Goal: Find contact information: Find contact information

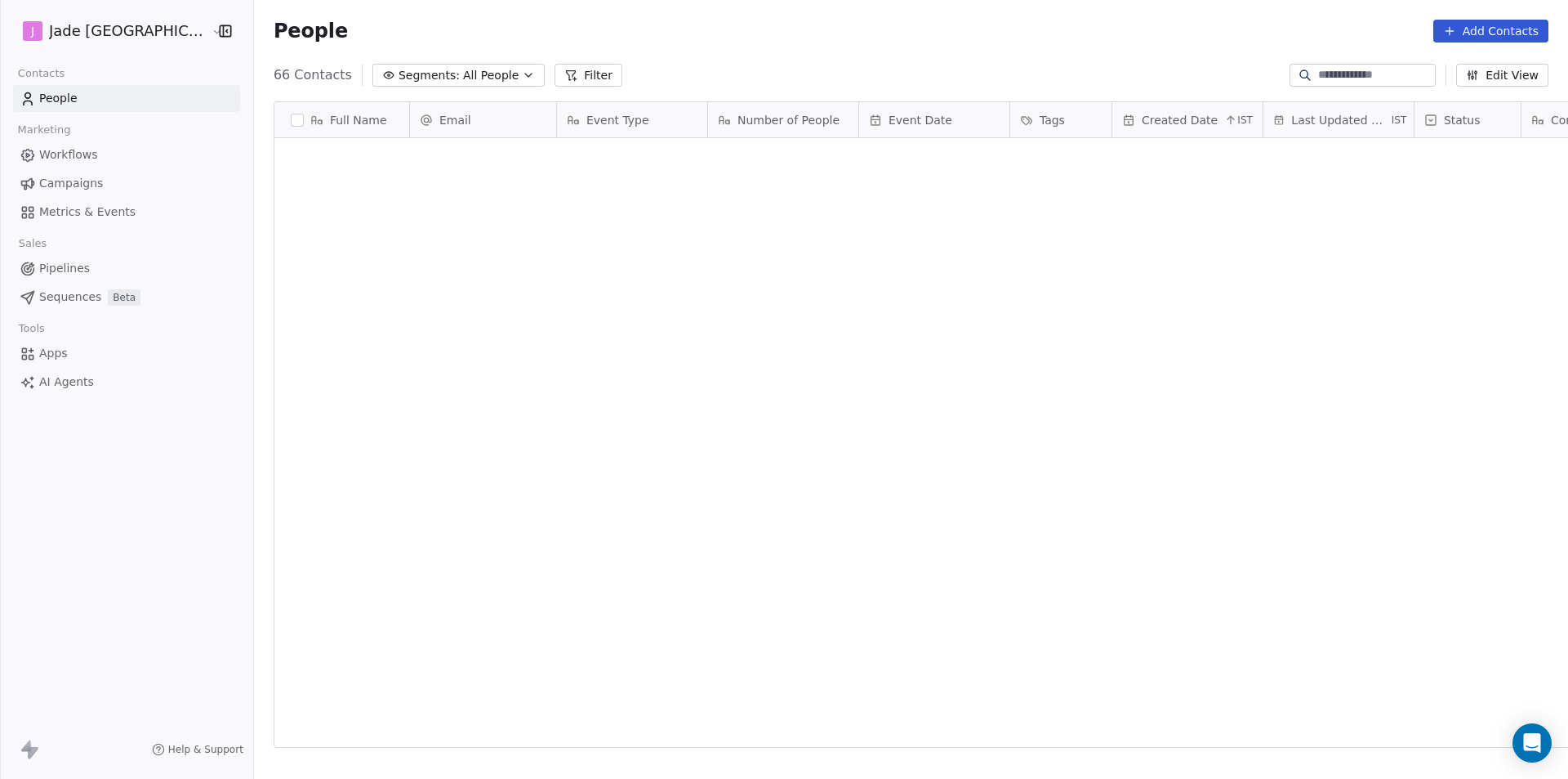
scroll to position [673, 1335]
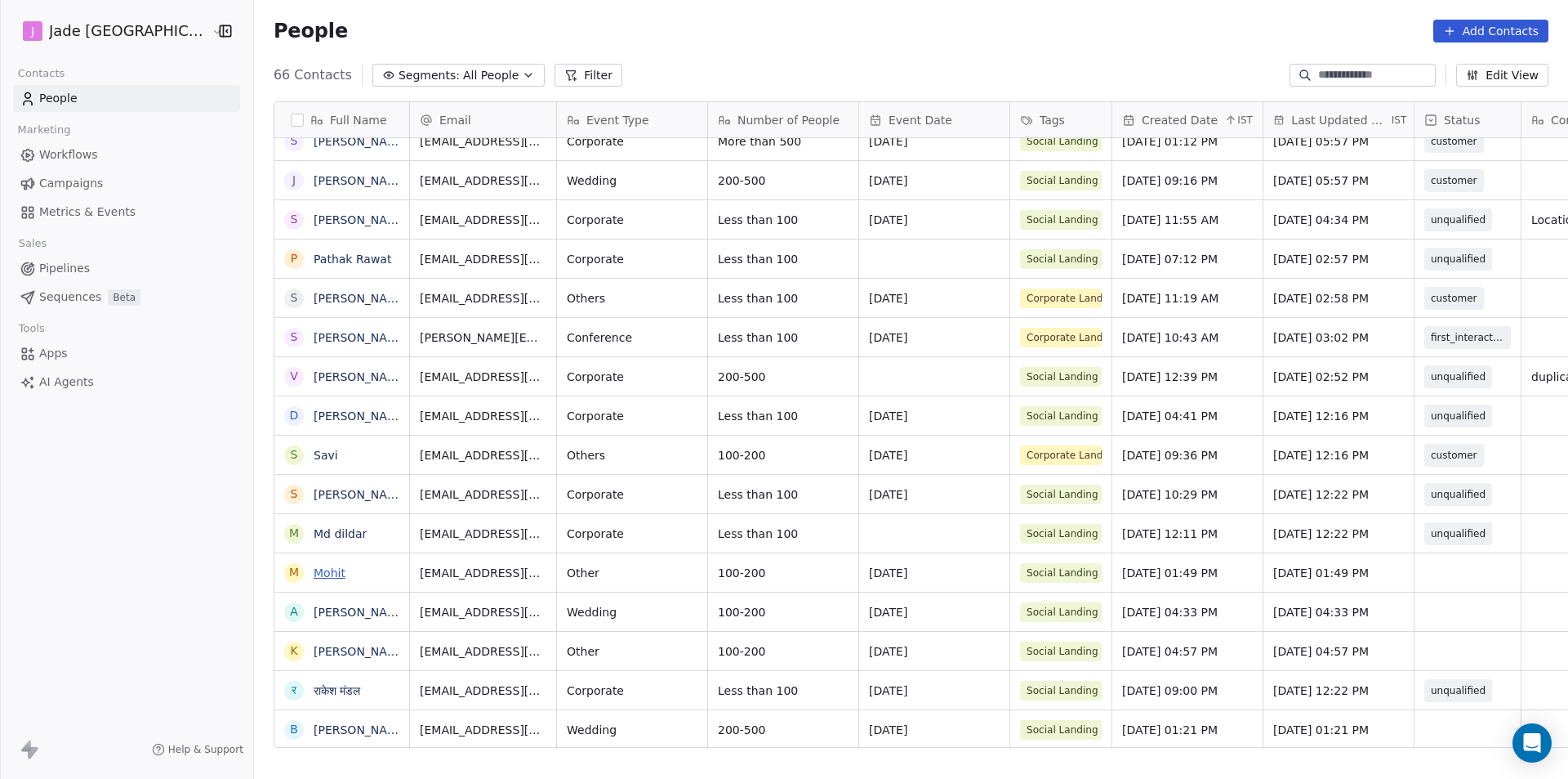
click at [314, 571] on link "Mohit" at bounding box center [330, 573] width 32 height 13
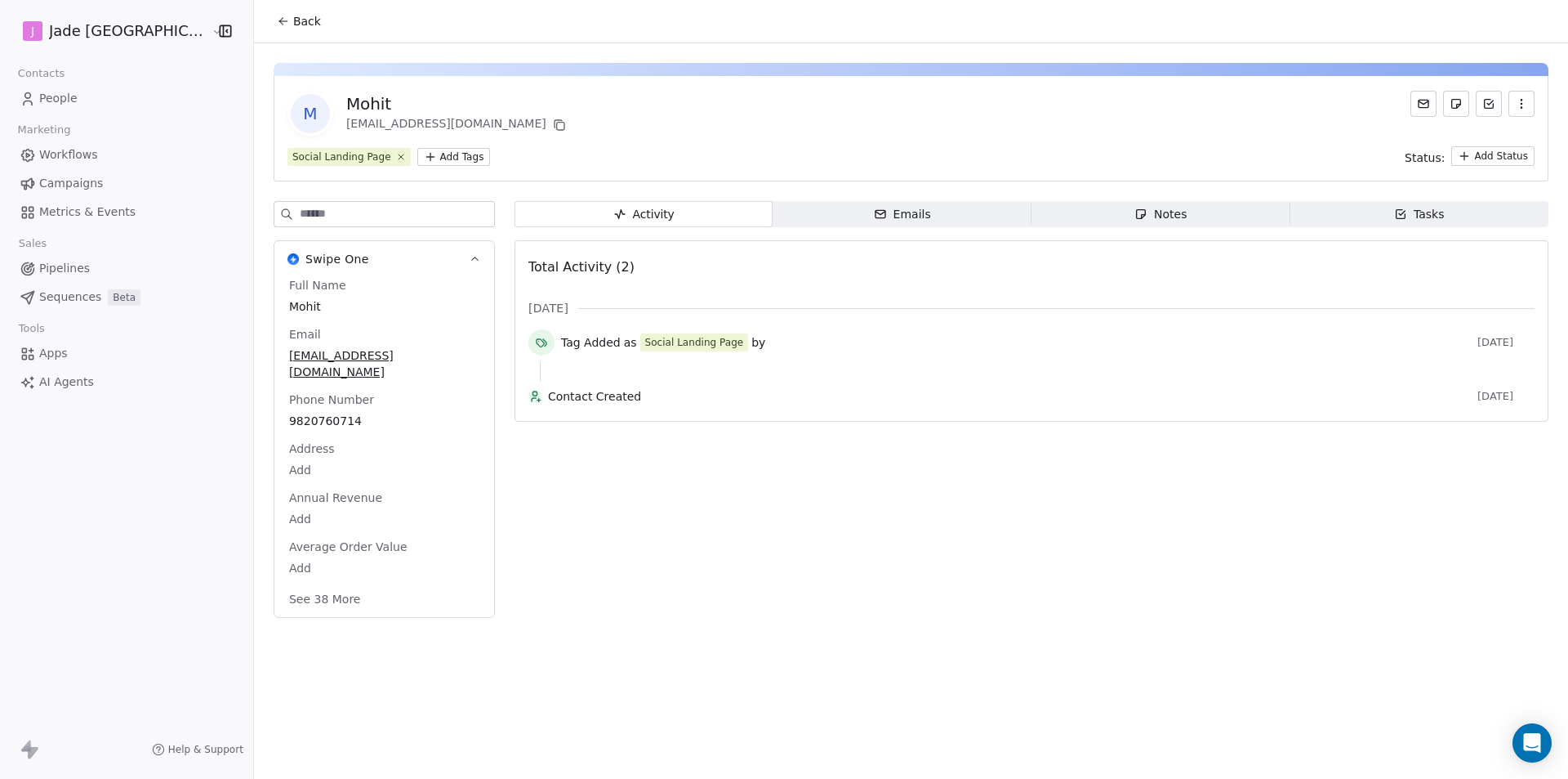
click at [277, 26] on icon at bounding box center [284, 21] width 13 height 13
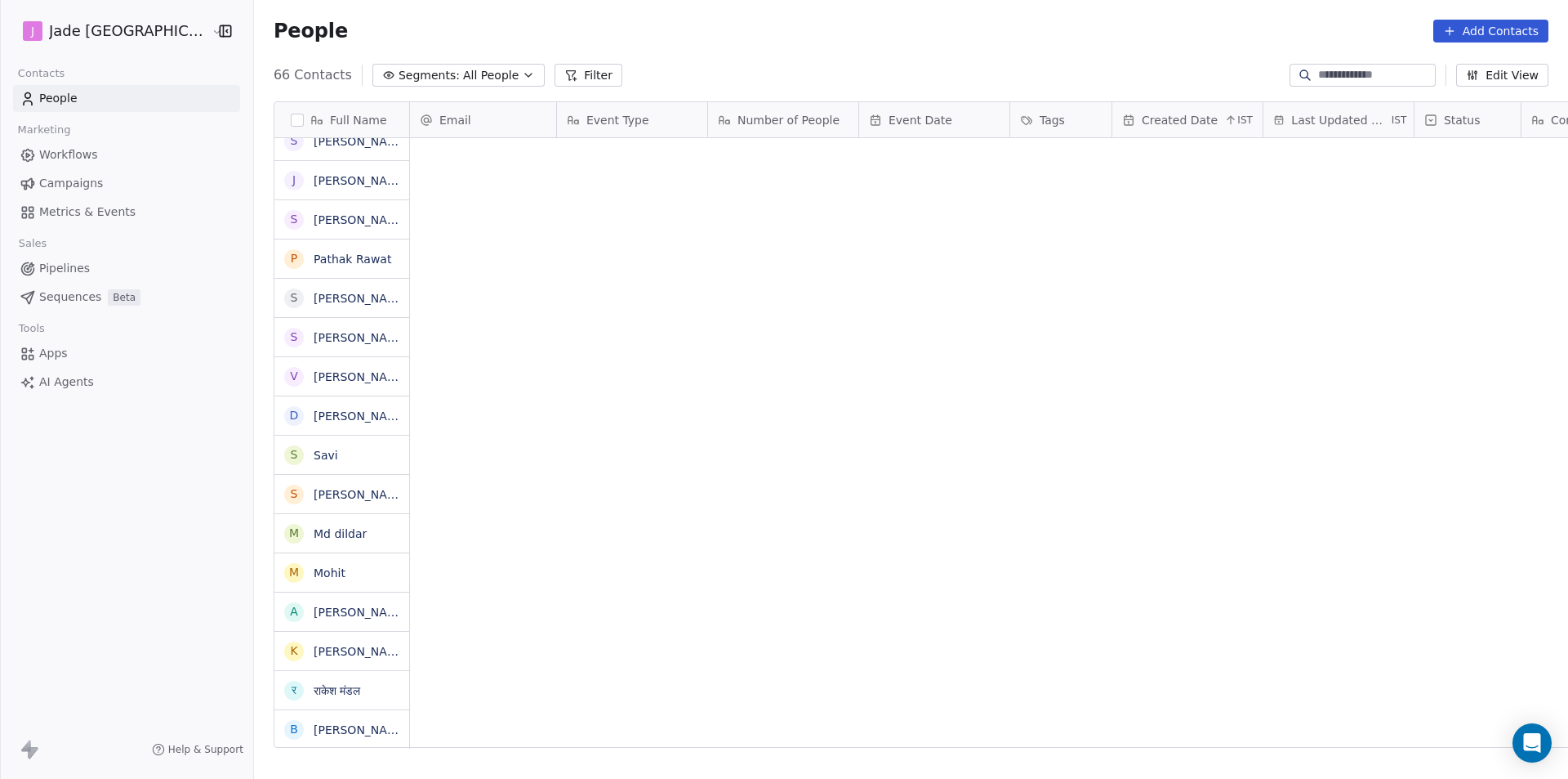
scroll to position [673, 1335]
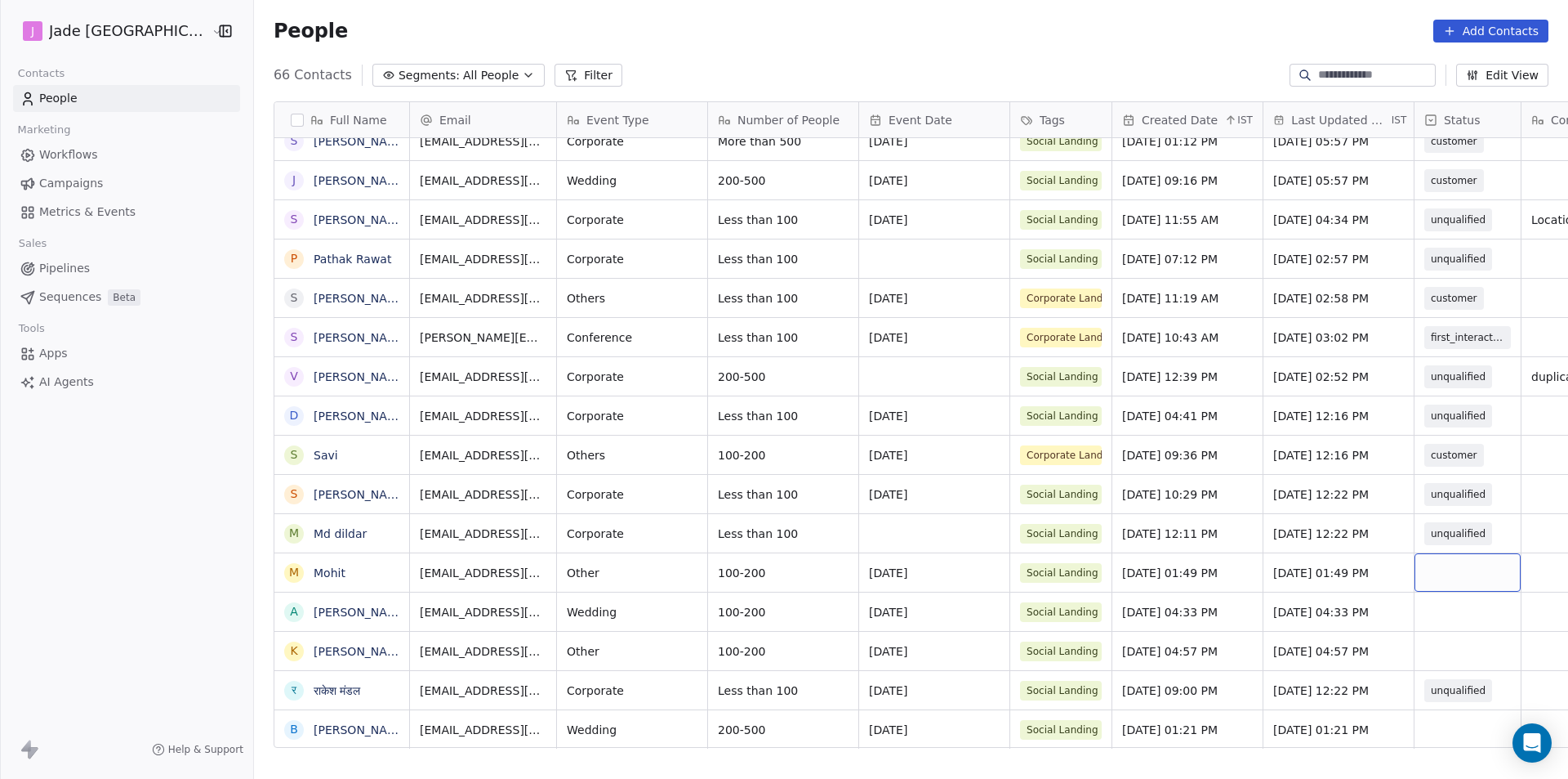
click at [1415, 564] on div "grid" at bounding box center [1468, 573] width 106 height 39
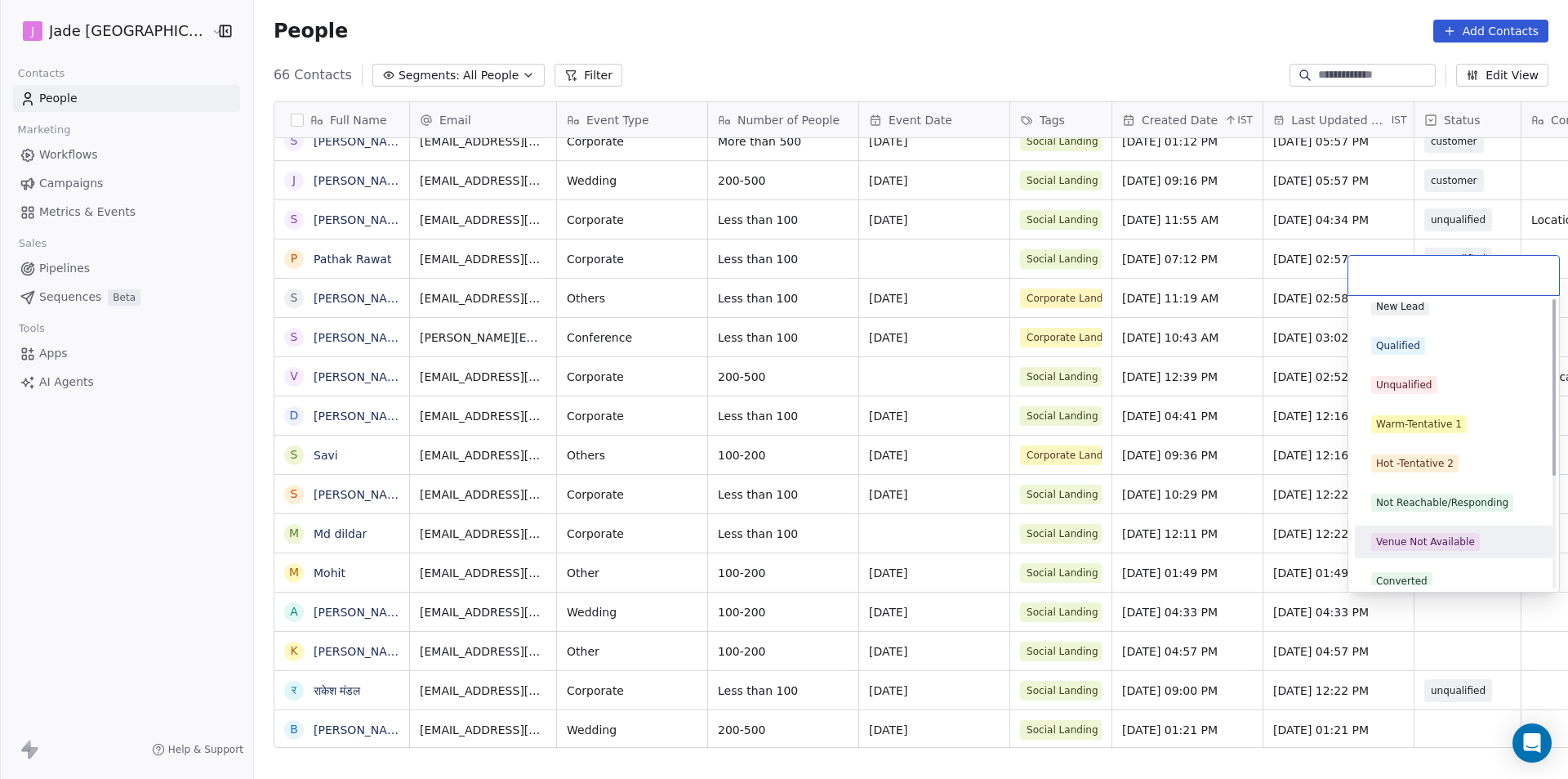
scroll to position [0, 0]
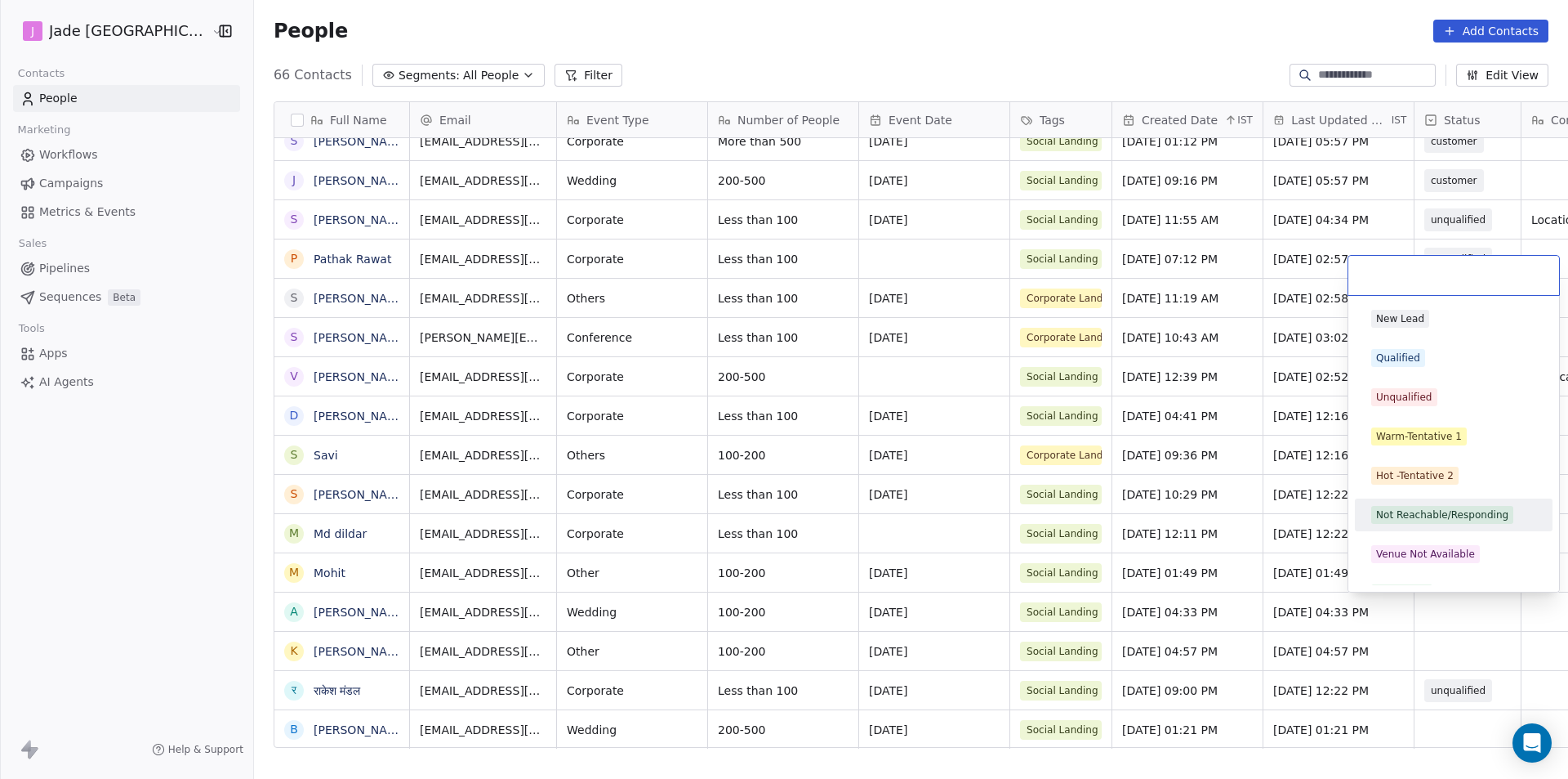
click at [1418, 518] on div "Not Reachable/Responding" at bounding box center [1442, 515] width 132 height 14
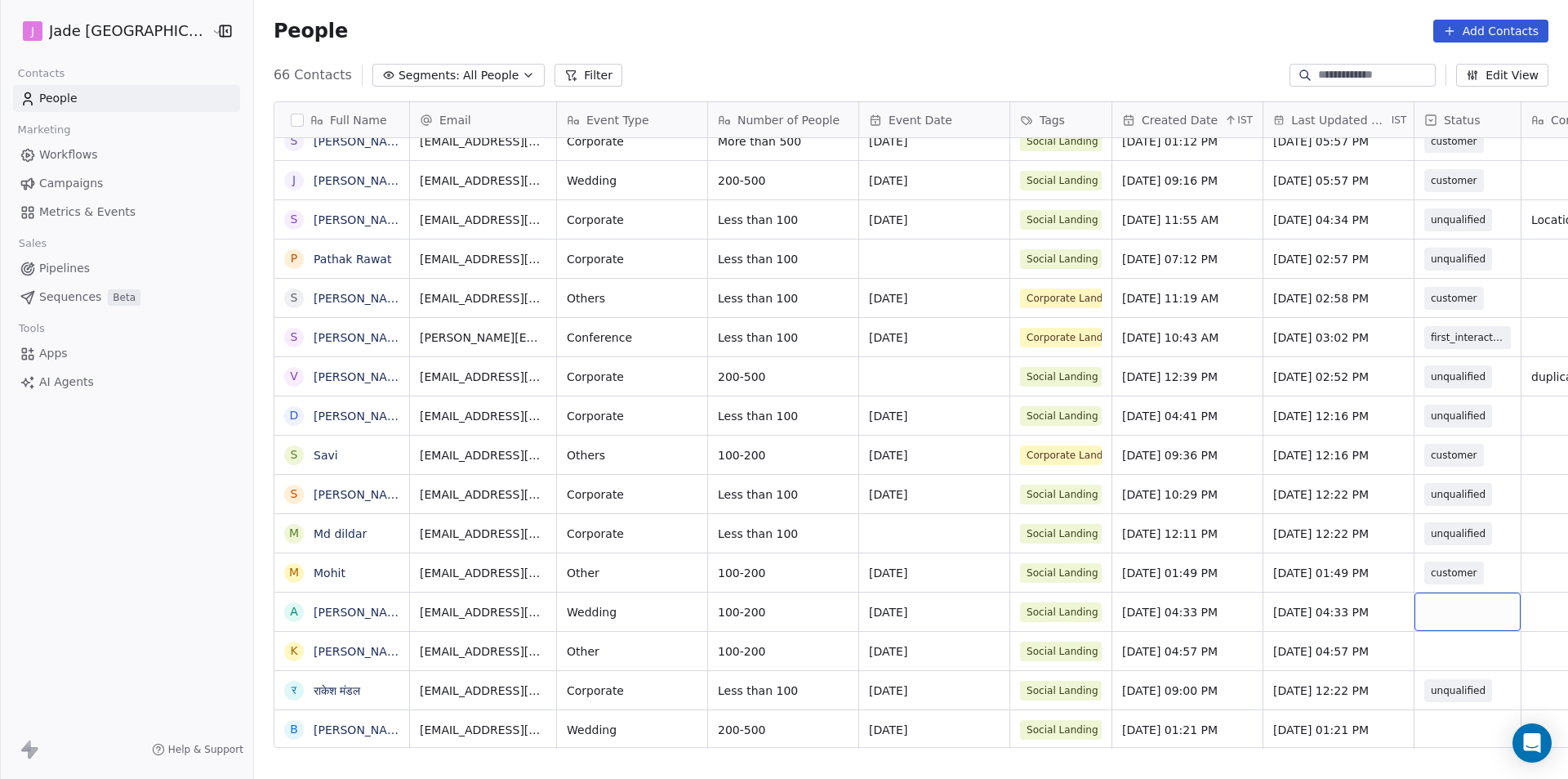
scroll to position [13, 0]
click at [314, 615] on link "[PERSON_NAME]" at bounding box center [361, 612] width 95 height 13
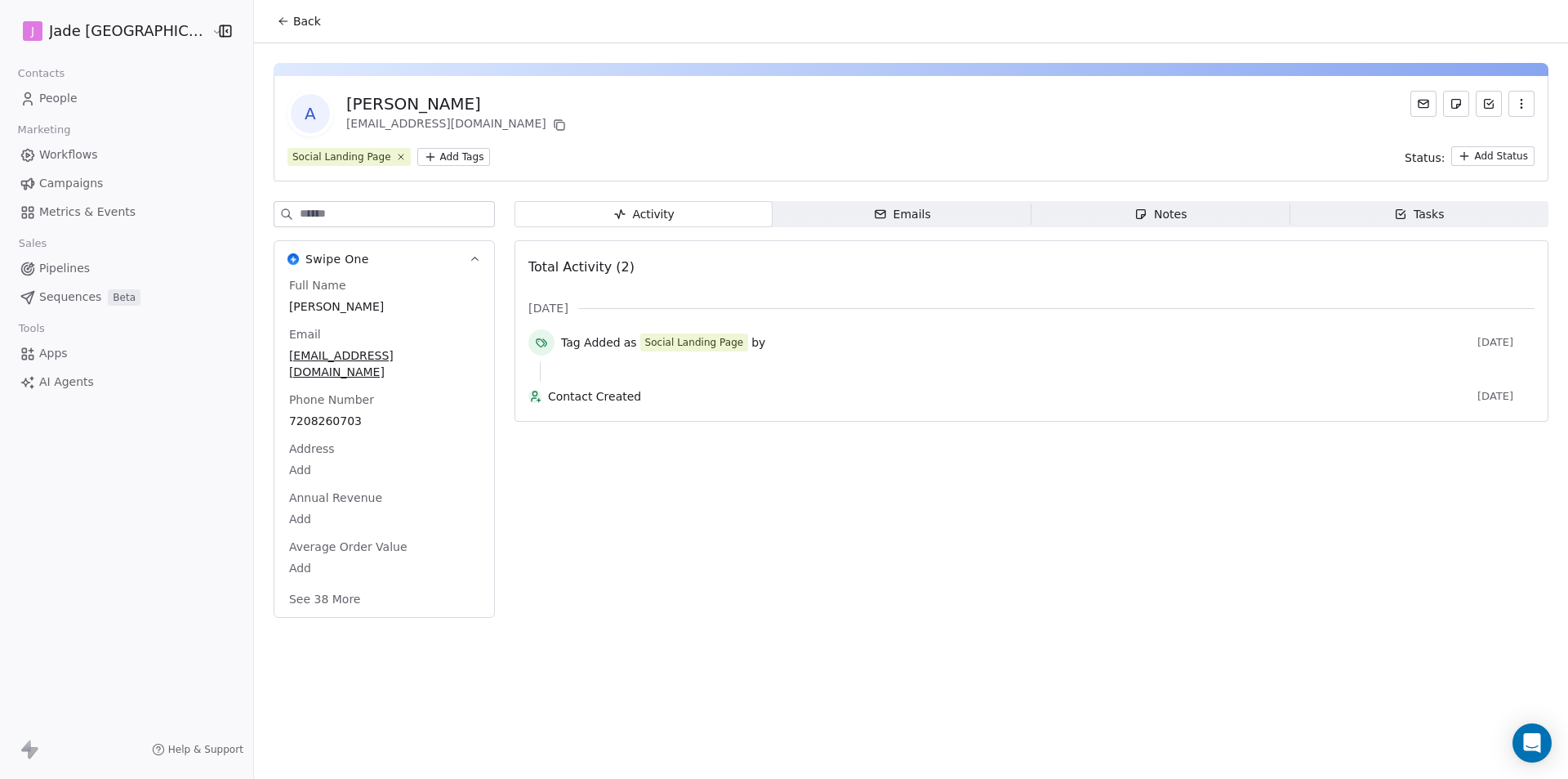
click at [293, 16] on span "Back" at bounding box center [306, 21] width 28 height 16
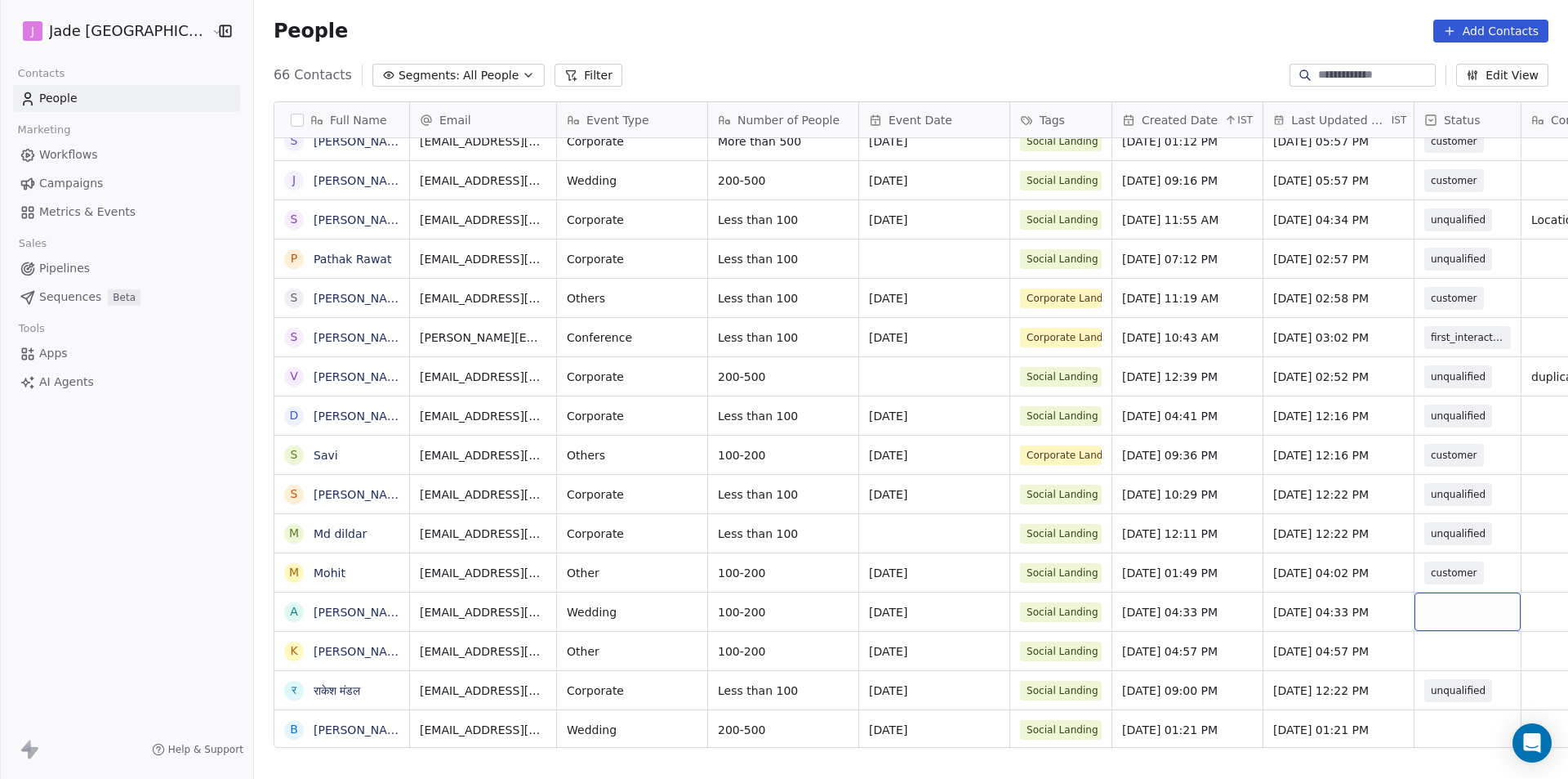
scroll to position [13, 0]
click at [1415, 598] on div "grid" at bounding box center [1468, 611] width 106 height 39
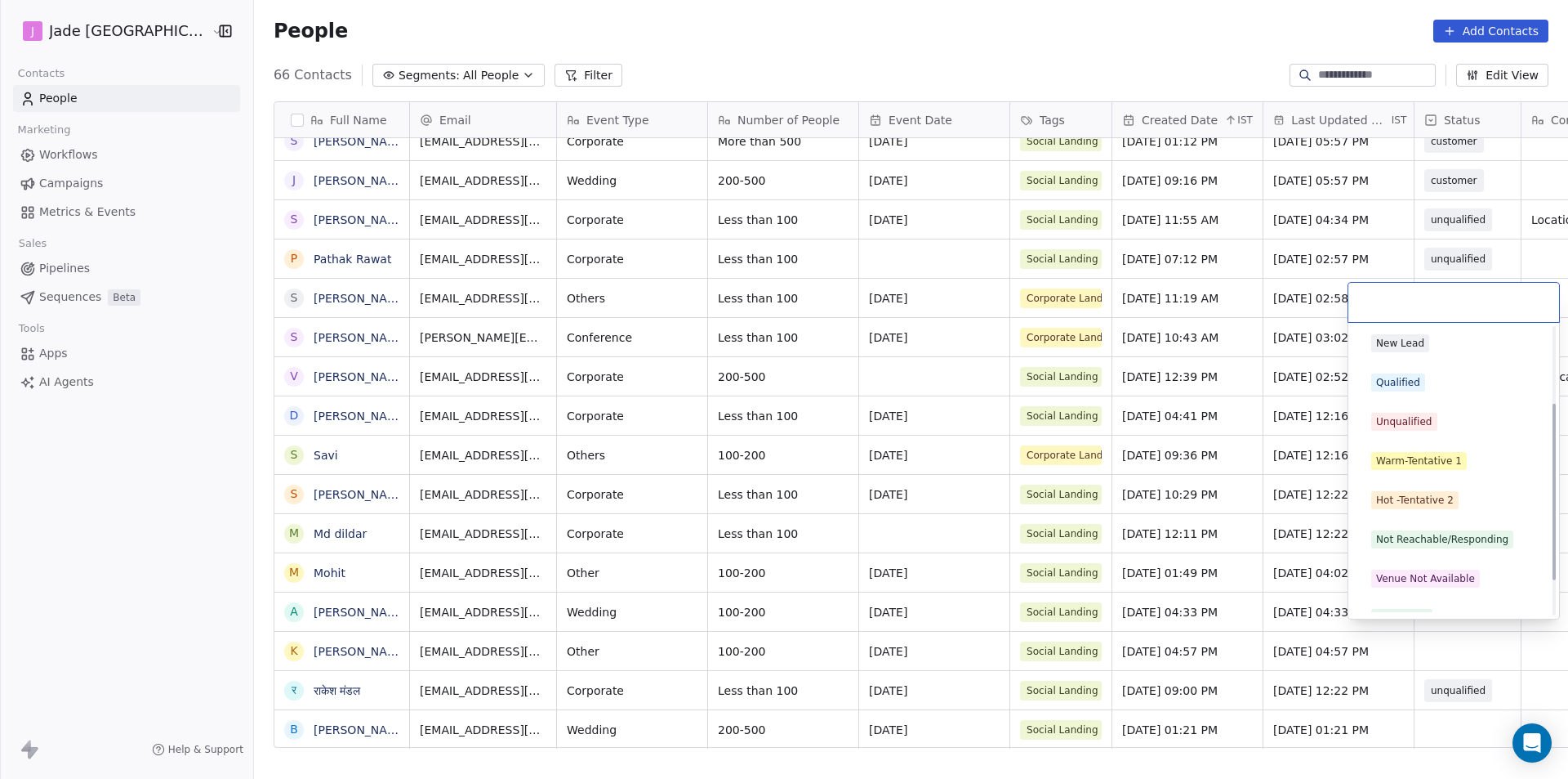
scroll to position [0, 0]
click at [1432, 549] on span "Not Reachable/Responding" at bounding box center [1442, 542] width 142 height 18
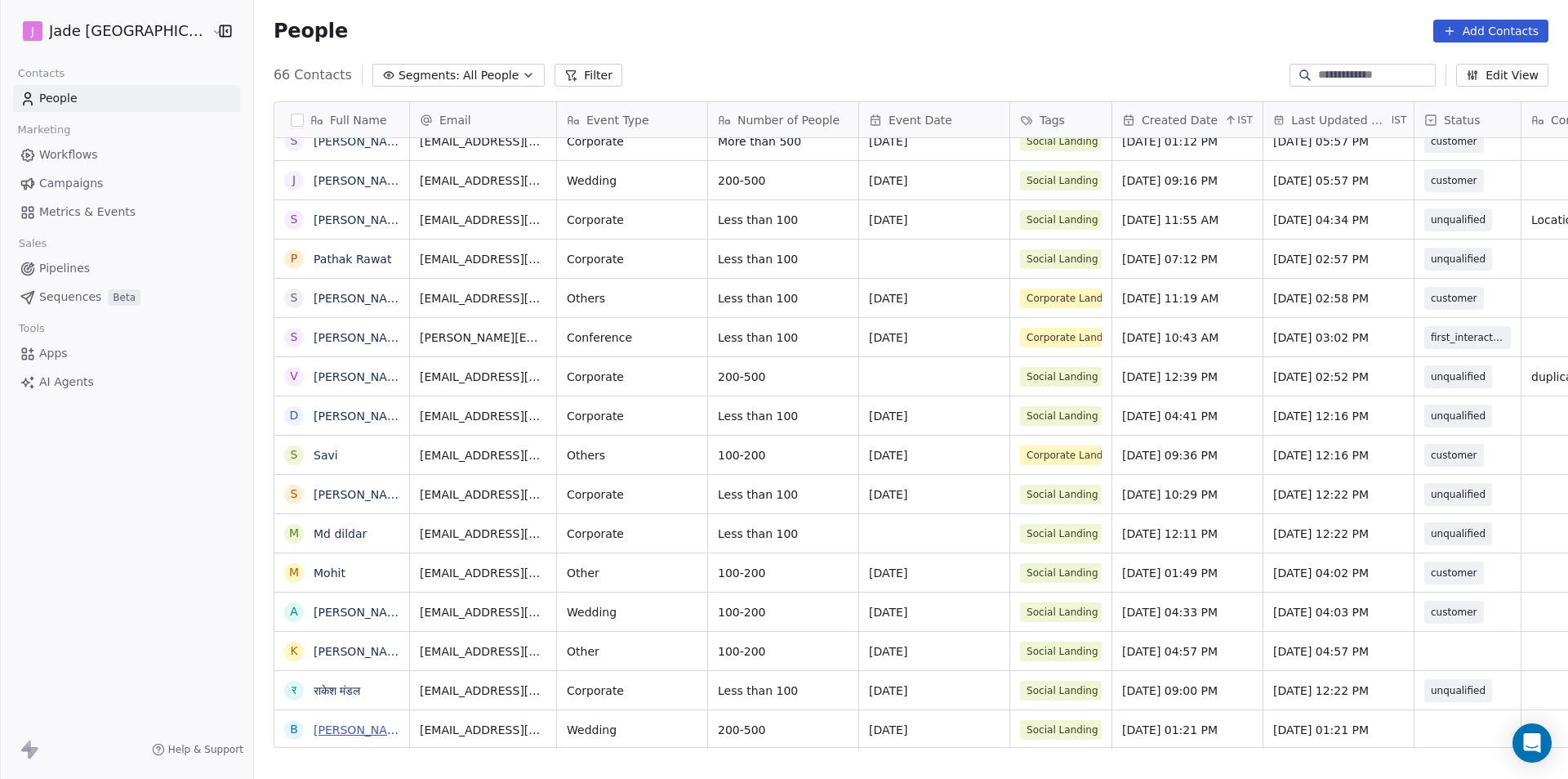
click at [322, 726] on link "[PERSON_NAME]" at bounding box center [361, 730] width 95 height 13
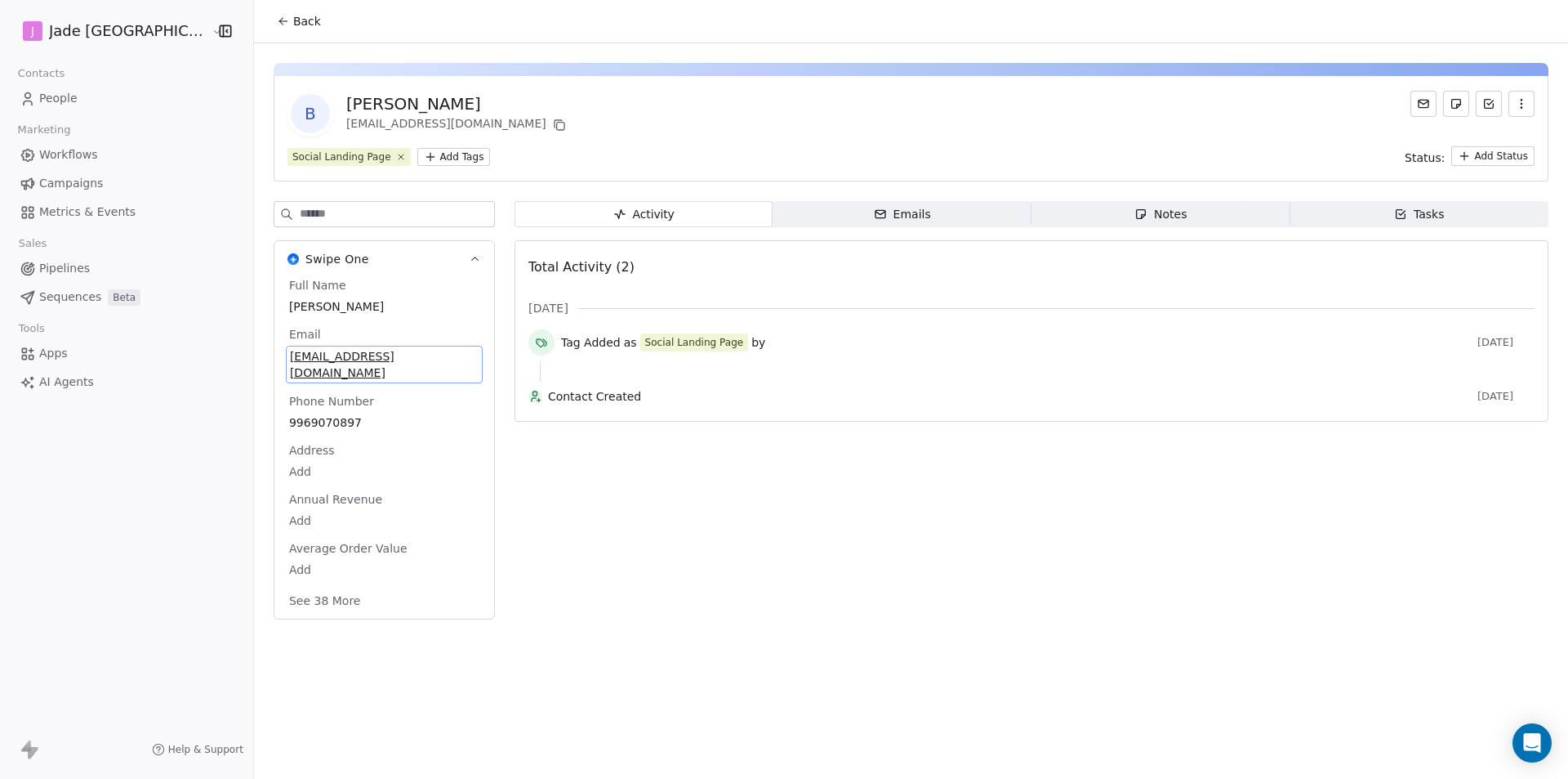
drag, startPoint x: 388, startPoint y: 335, endPoint x: 252, endPoint y: 356, distance: 137.6
click at [286, 356] on div "[EMAIL_ADDRESS][DOMAIN_NAME]" at bounding box center [385, 364] width 197 height 38
drag, startPoint x: 426, startPoint y: 365, endPoint x: 258, endPoint y: 357, distance: 168.2
click at [258, 357] on input "**********" at bounding box center [345, 365] width 177 height 33
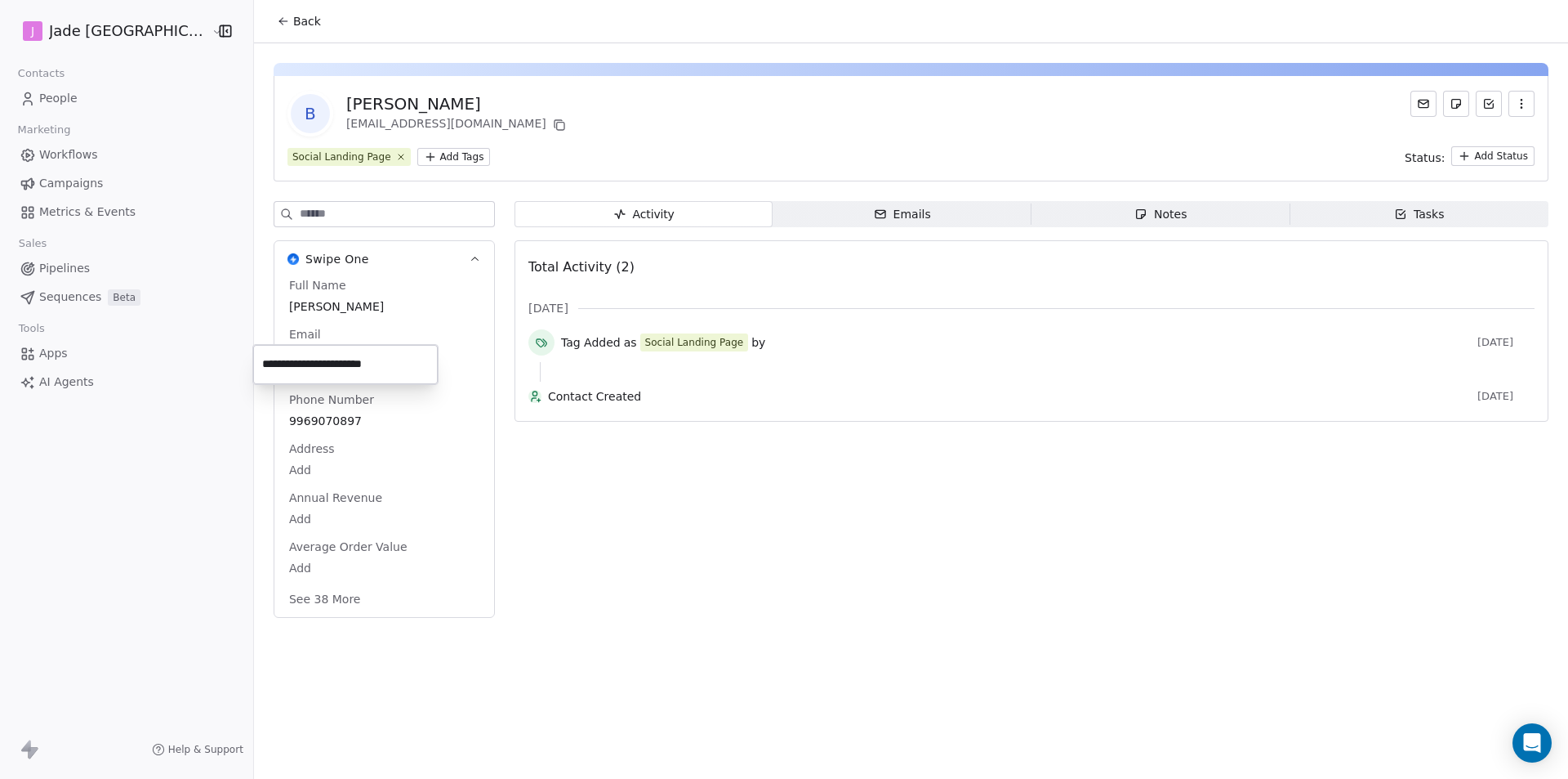
click at [262, 19] on html "**********" at bounding box center [784, 389] width 1568 height 779
click at [254, 38] on div "Back" at bounding box center [911, 21] width 1314 height 42
click at [293, 22] on span "Back" at bounding box center [306, 21] width 28 height 16
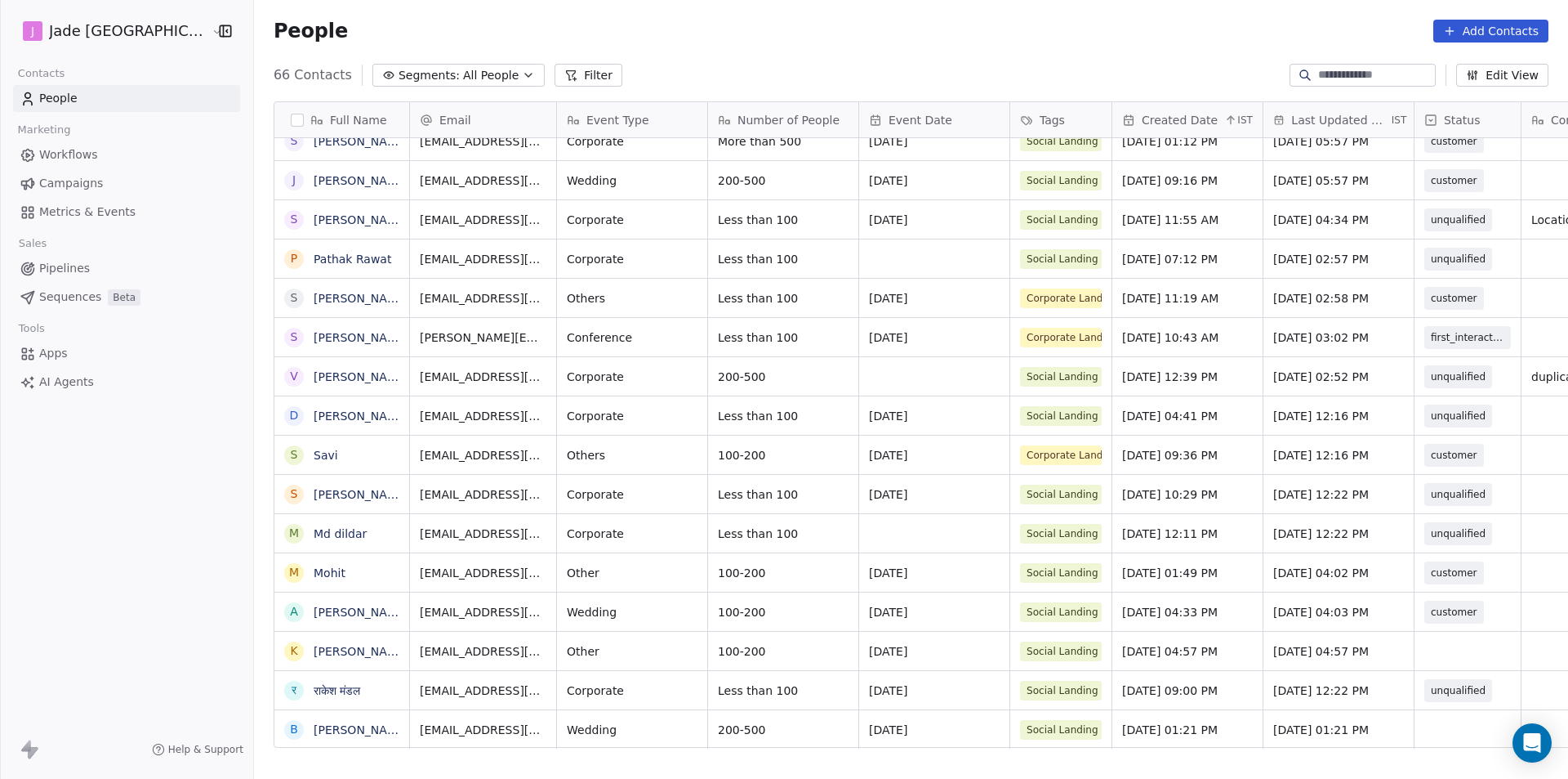
scroll to position [13, 0]
click at [1415, 647] on div "grid" at bounding box center [1468, 651] width 106 height 39
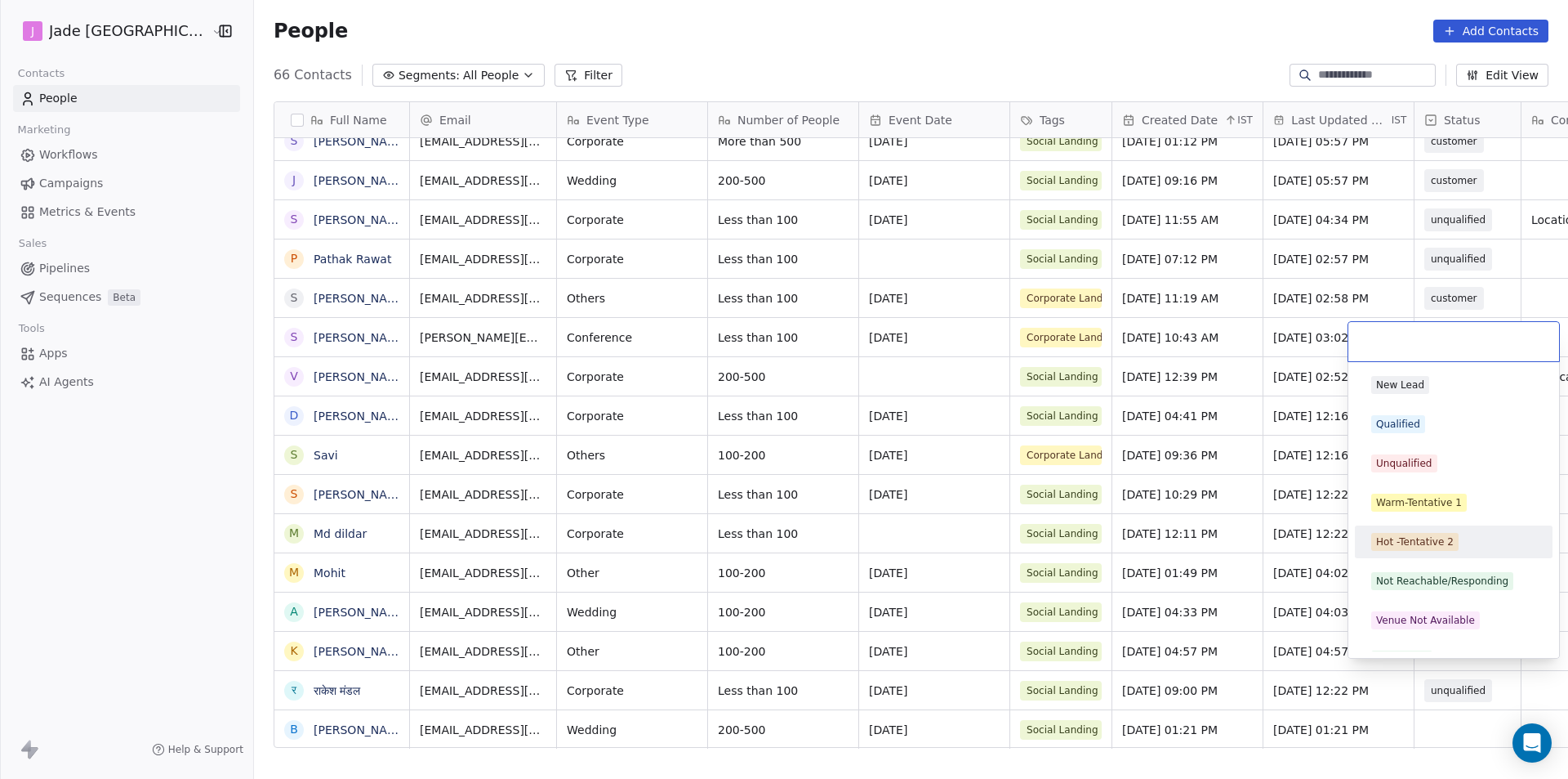
click at [330, 654] on html "[PERSON_NAME] Mumbai Contacts People Marketing Workflows Campaigns Metrics & Ev…" at bounding box center [784, 389] width 1568 height 779
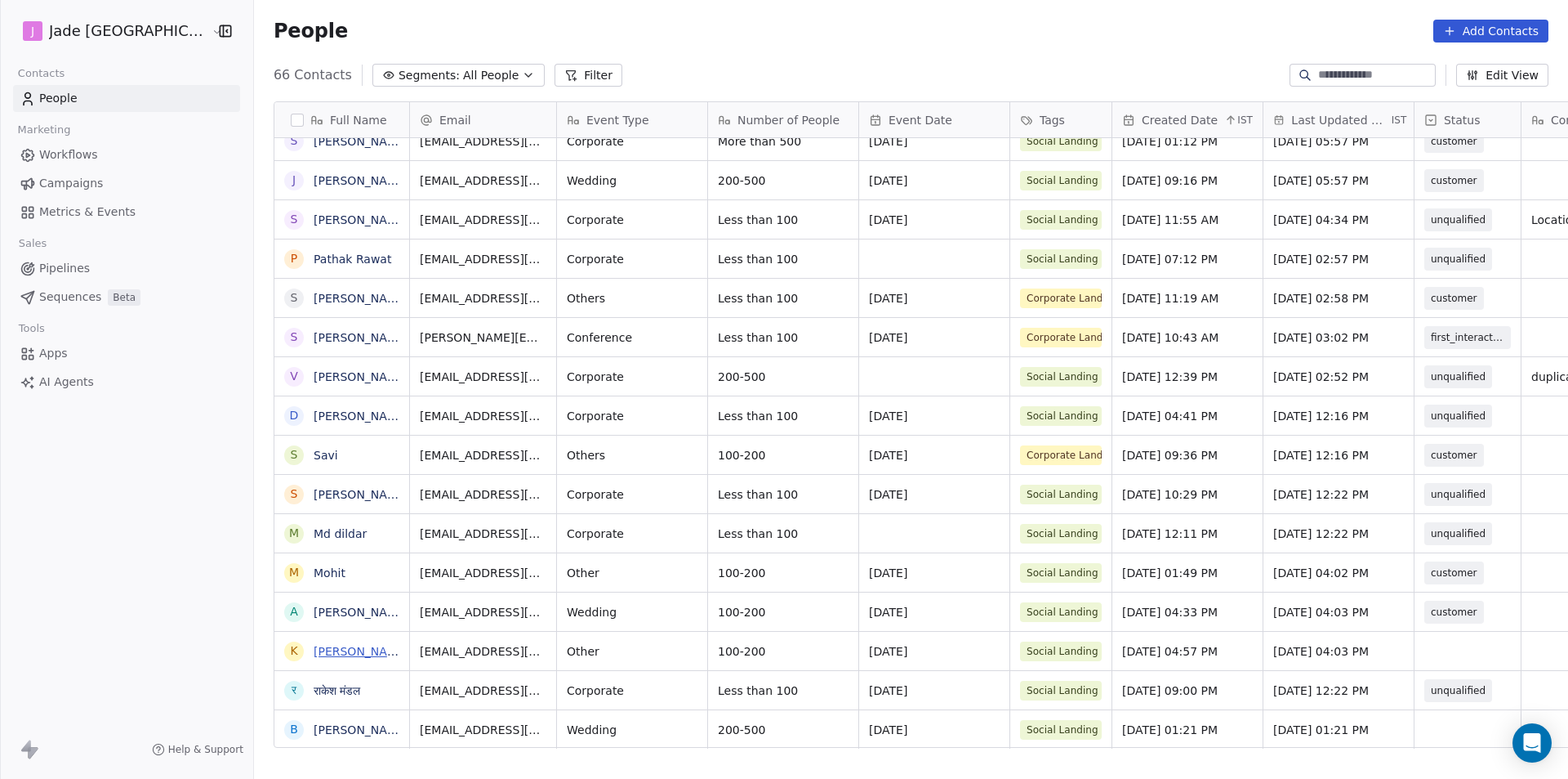
click at [321, 654] on link "[PERSON_NAME]" at bounding box center [361, 652] width 95 height 13
